Goal: Information Seeking & Learning: Learn about a topic

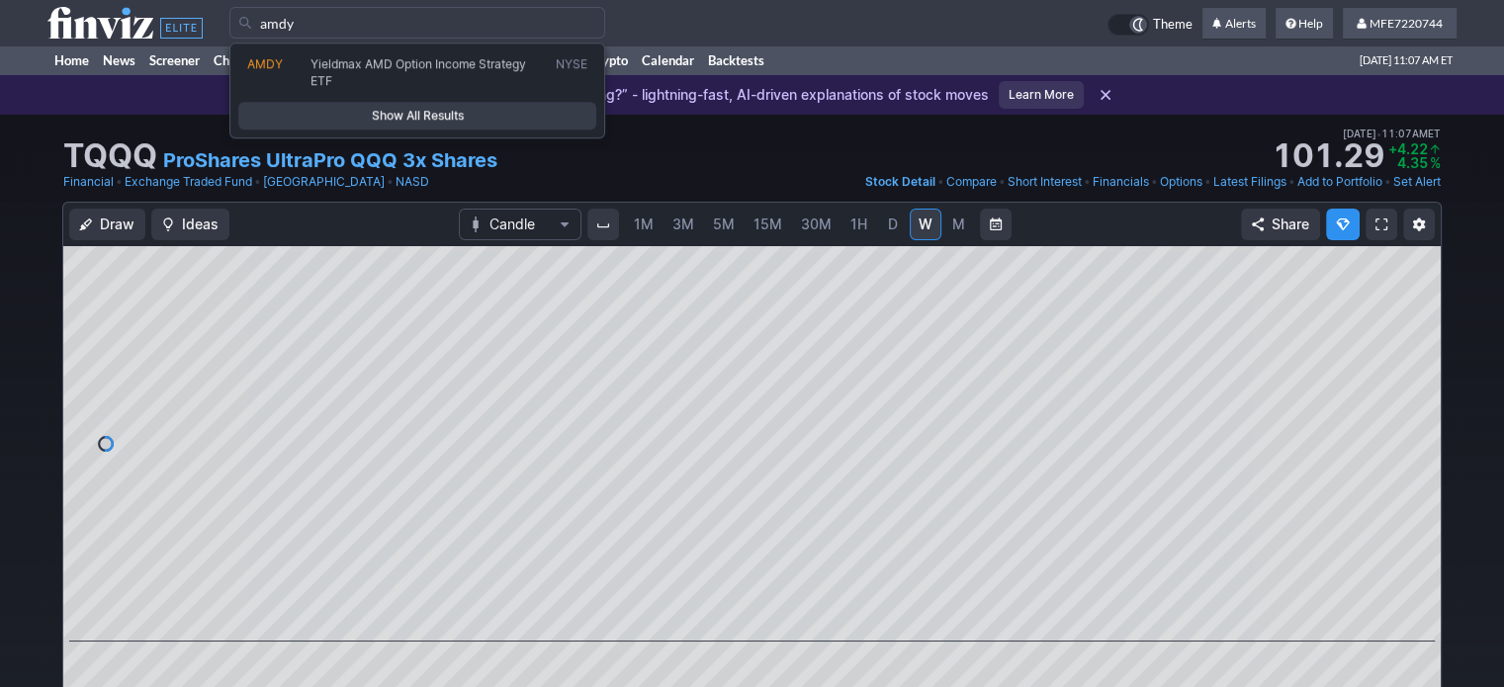
type input "amdy"
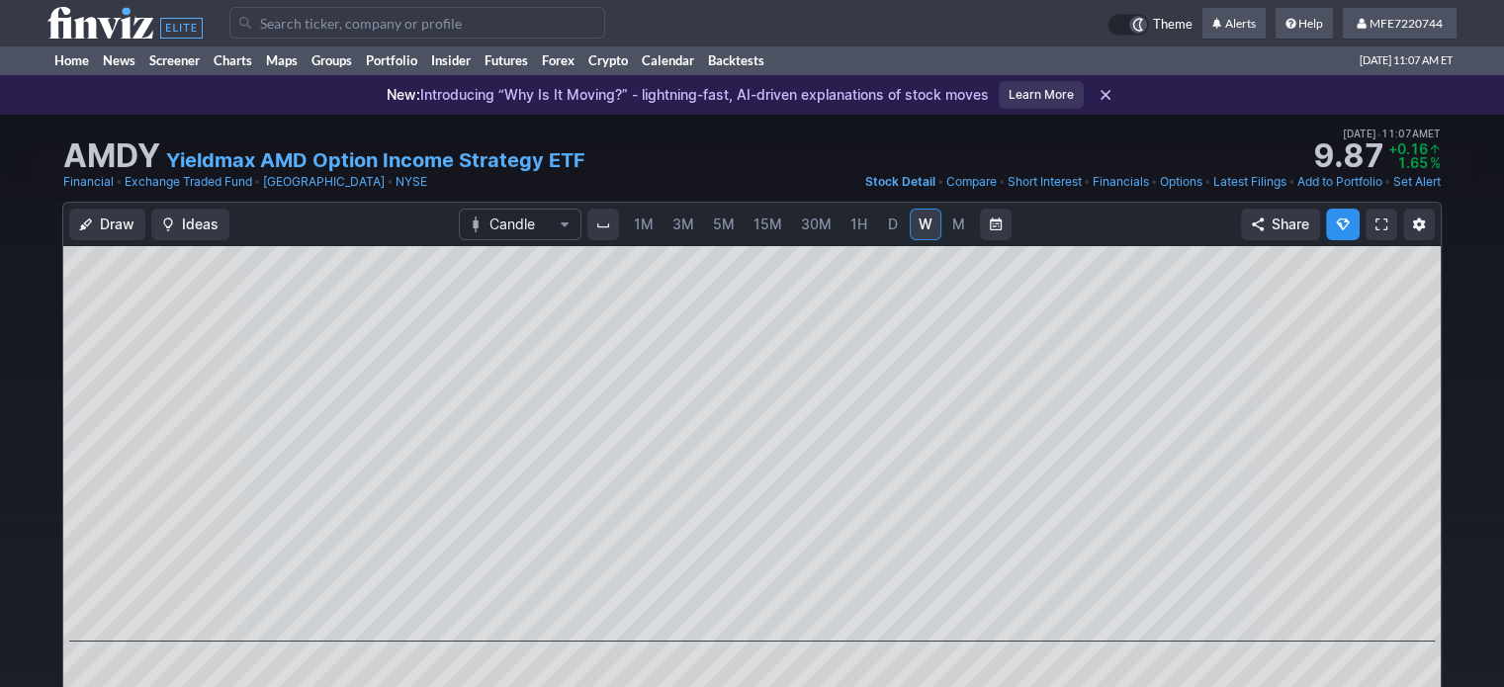
click at [886, 220] on span "D" at bounding box center [893, 225] width 14 height 20
